Goal: Transaction & Acquisition: Subscribe to service/newsletter

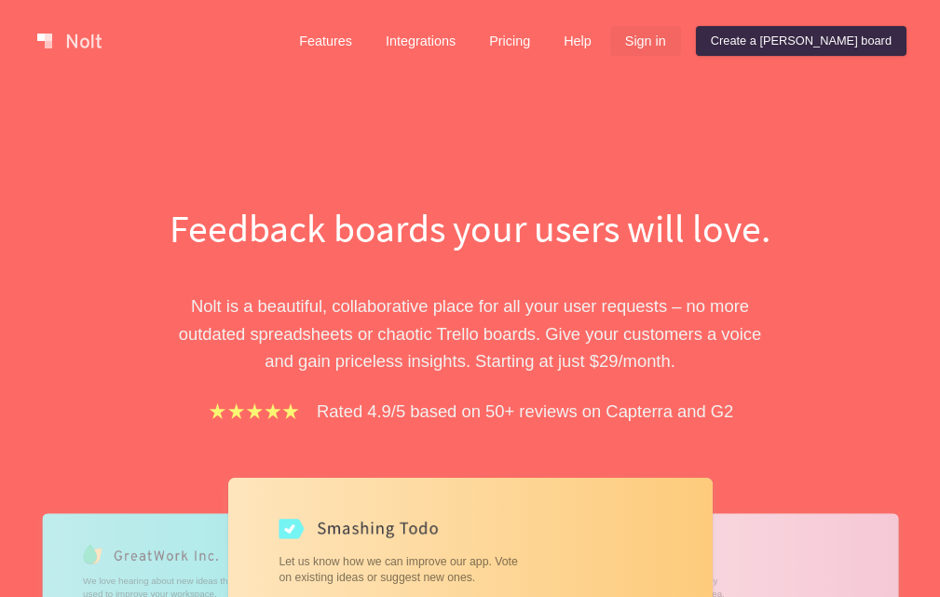
click at [681, 45] on link "Sign in" at bounding box center [645, 41] width 71 height 30
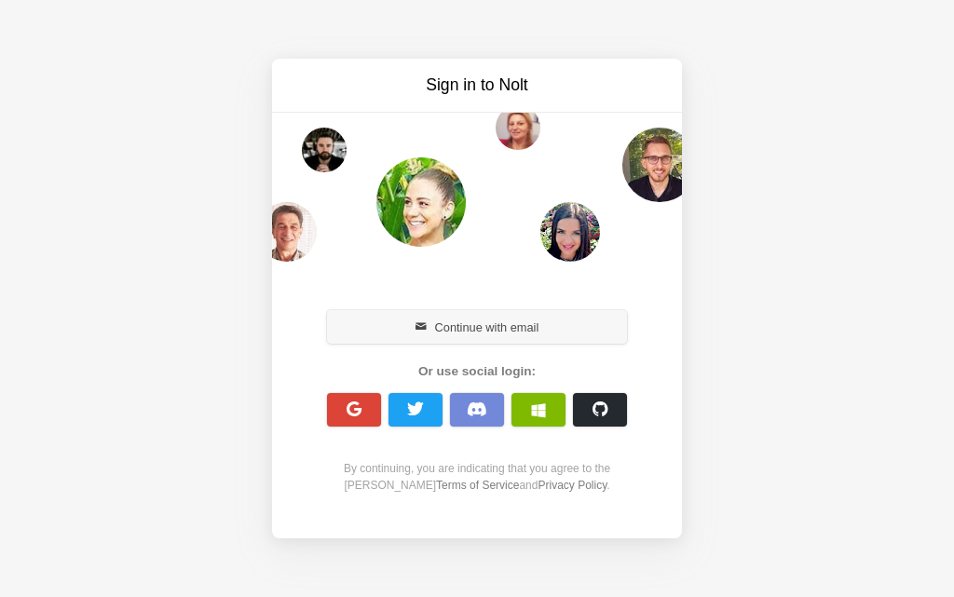
click at [456, 331] on button "Continue with email" at bounding box center [477, 327] width 300 height 34
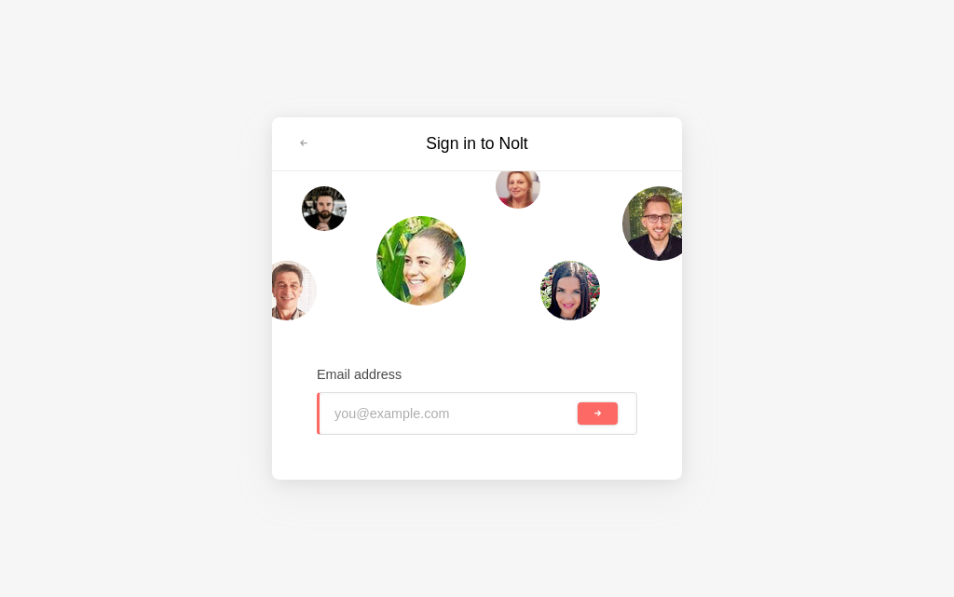
type input "[EMAIL_ADDRESS][DOMAIN_NAME]"
click at [592, 419] on button "submit" at bounding box center [598, 413] width 40 height 22
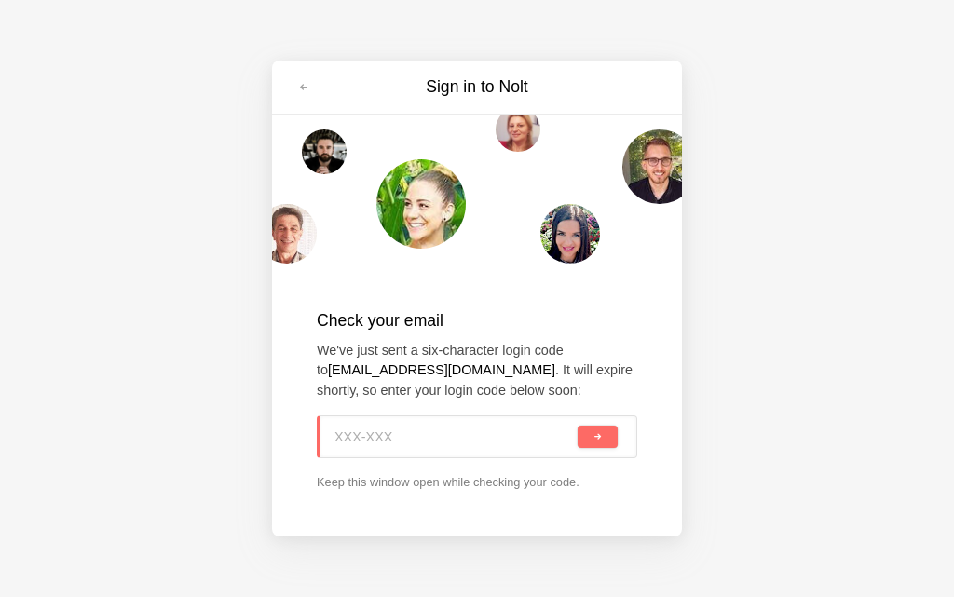
paste input "5K6-ZAQ"
click at [605, 441] on button "submit" at bounding box center [598, 437] width 40 height 22
type input "5K6-ZAQ"
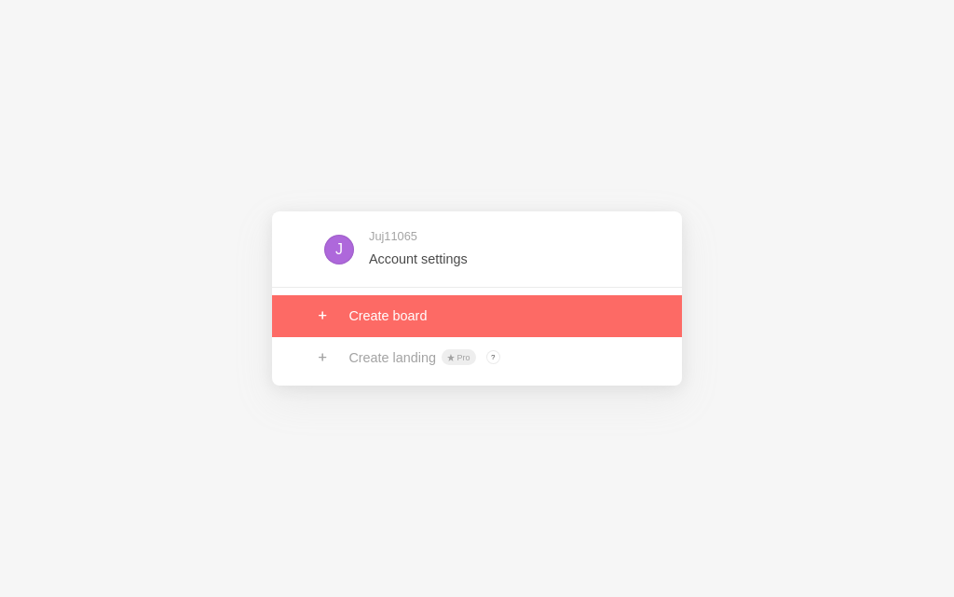
click at [406, 326] on link at bounding box center [477, 315] width 410 height 41
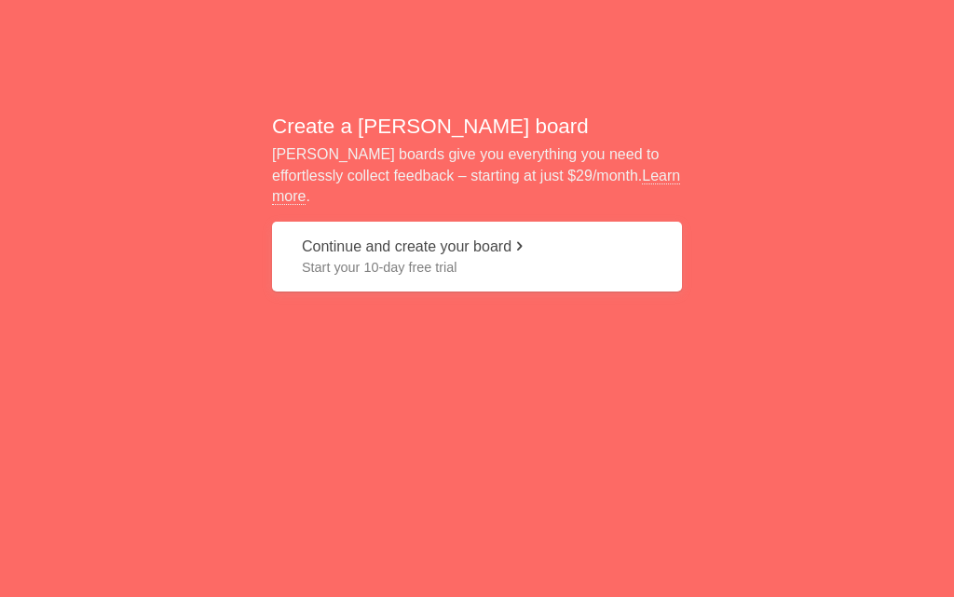
click at [363, 259] on span "Start your 10-day free trial" at bounding box center [477, 267] width 350 height 19
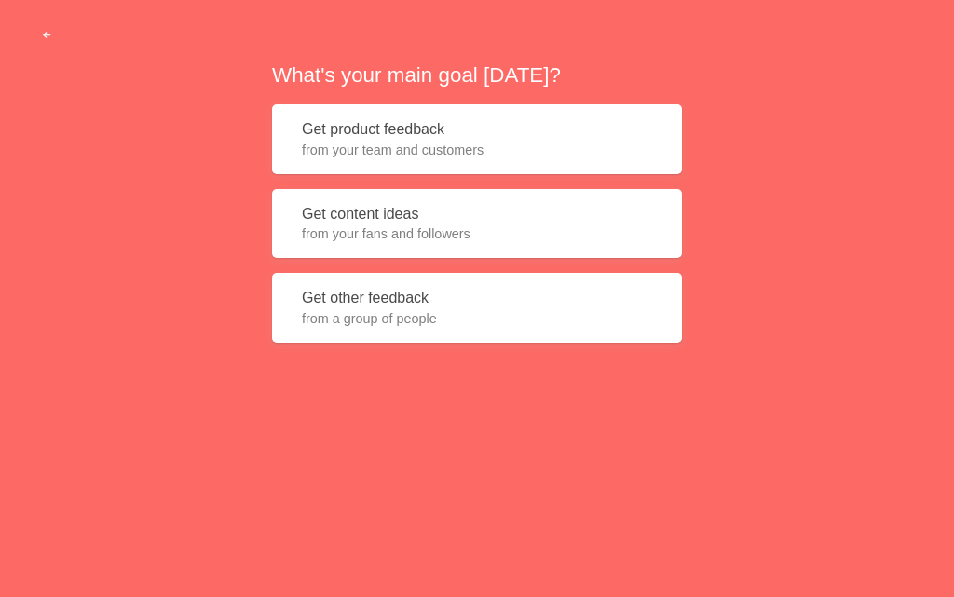
click at [361, 238] on span "from your fans and followers" at bounding box center [477, 234] width 350 height 19
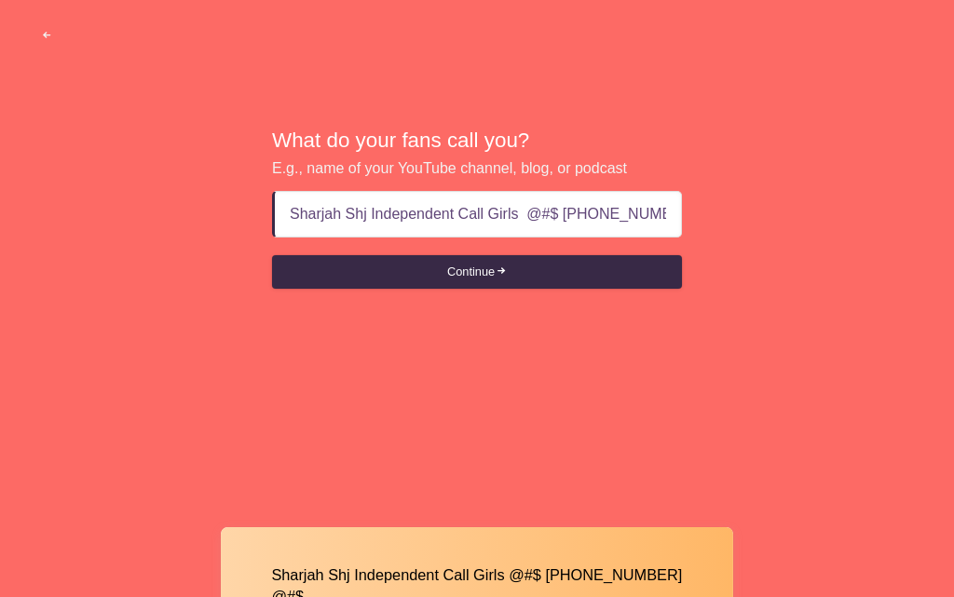
scroll to position [0, 31]
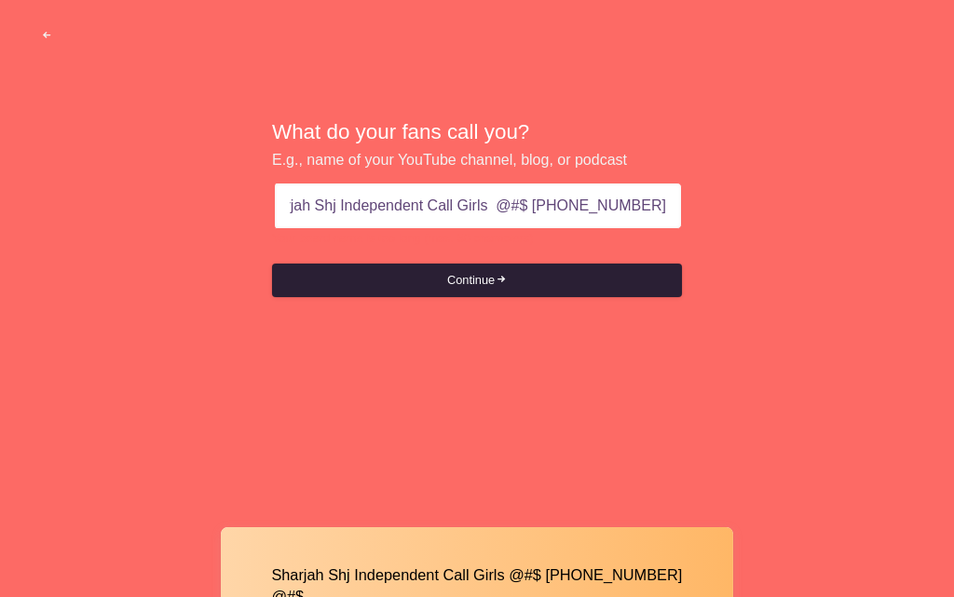
click at [480, 282] on button "Continue" at bounding box center [477, 281] width 410 height 34
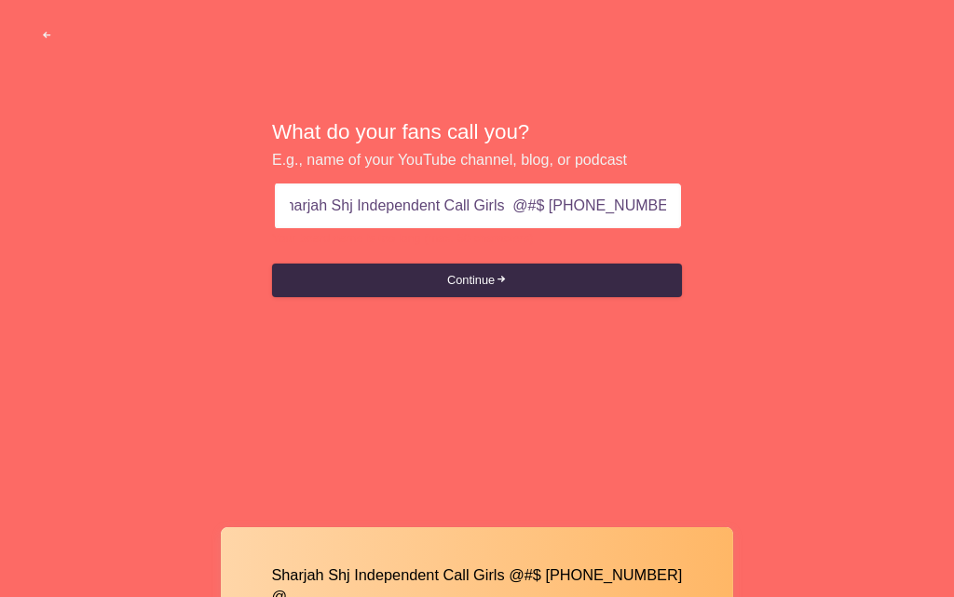
scroll to position [0, 0]
click at [553, 211] on input "Sharjah Shj Independent Call Girls @#$ [PHONE_NUMBER]" at bounding box center [478, 206] width 376 height 45
type input "Sharjah Shj Independent Call Girls [PHONE_NUMBER]"
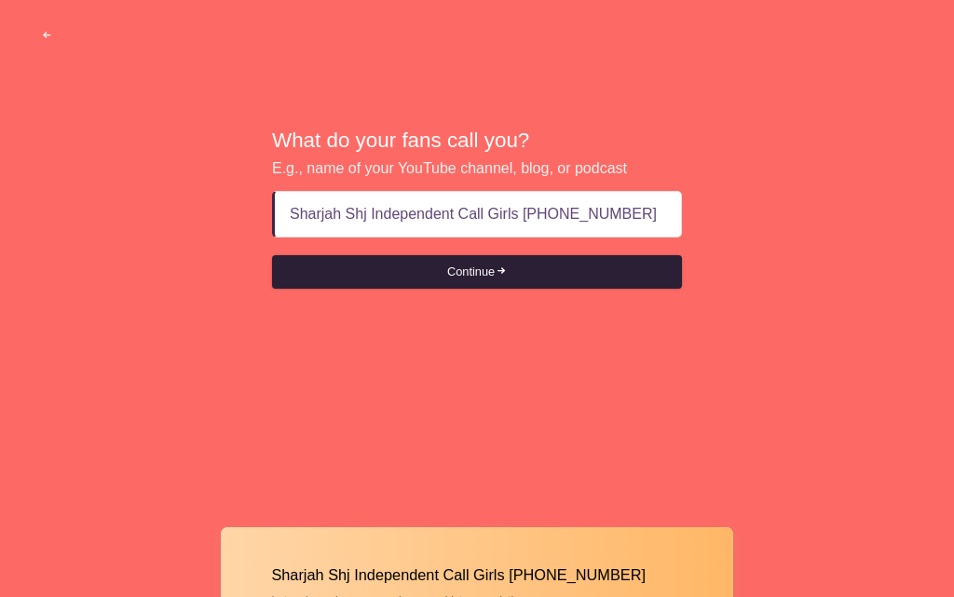
click at [492, 274] on button "Continue" at bounding box center [477, 272] width 410 height 34
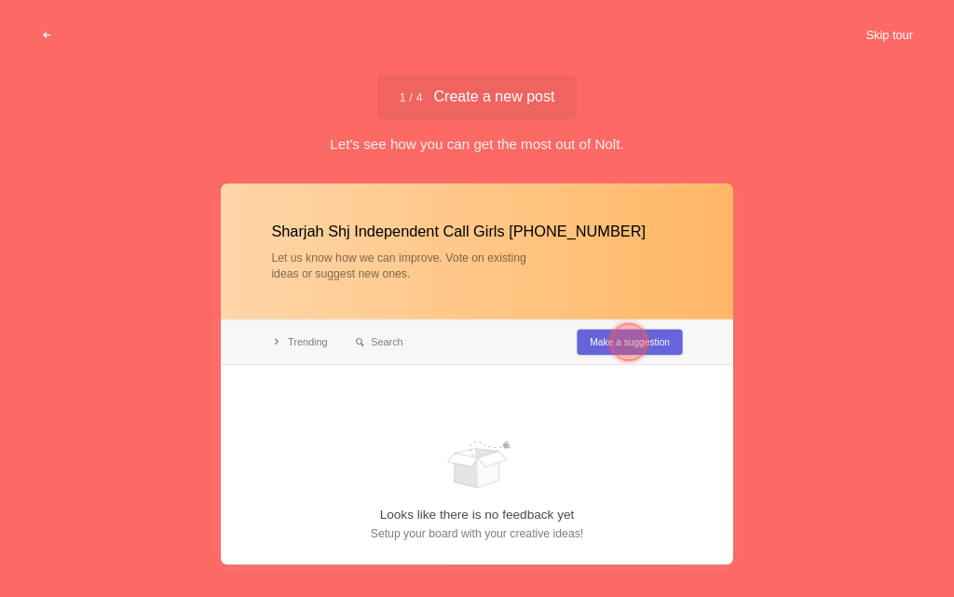
click at [890, 39] on button "Skip tour" at bounding box center [889, 36] width 92 height 34
